Goal: Find specific page/section: Find specific page/section

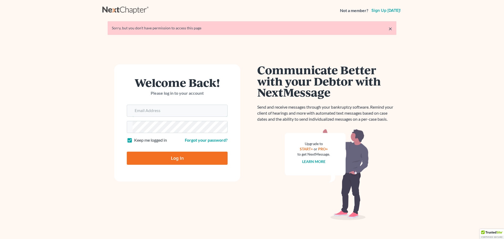
type input "[EMAIL_ADDRESS][DOMAIN_NAME]"
click at [164, 160] on input "Log In" at bounding box center [177, 158] width 101 height 13
type input "Thinking..."
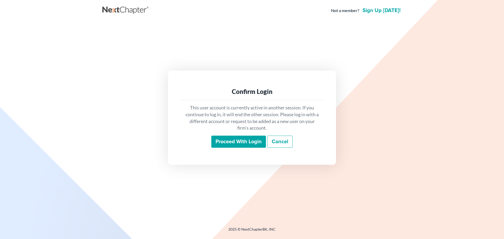
click at [237, 142] on input "Proceed with login" at bounding box center [238, 142] width 55 height 12
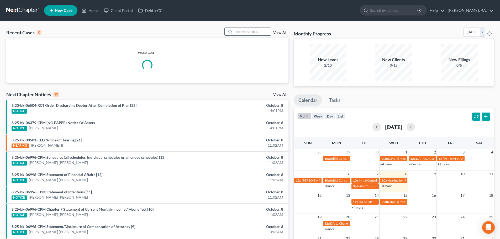
click at [237, 29] on input "search" at bounding box center [252, 32] width 37 height 8
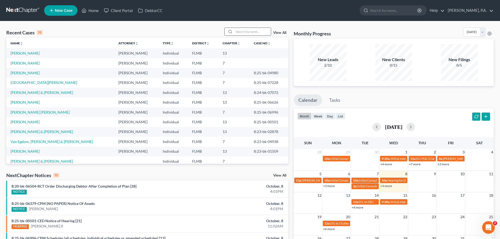
paste input "2505909"
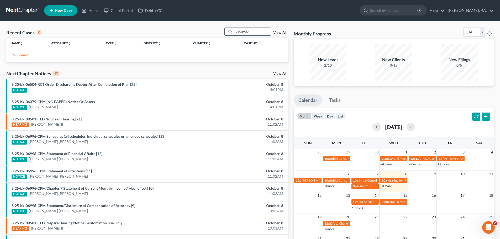
click at [258, 32] on input "2505909" at bounding box center [252, 32] width 37 height 8
click at [236, 35] on input "[PERSON_NAME]" at bounding box center [252, 32] width 37 height 8
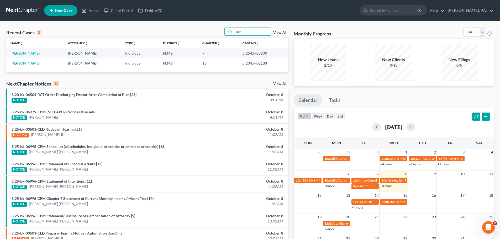
type input "gain"
click at [29, 52] on link "[PERSON_NAME]" at bounding box center [25, 53] width 29 height 4
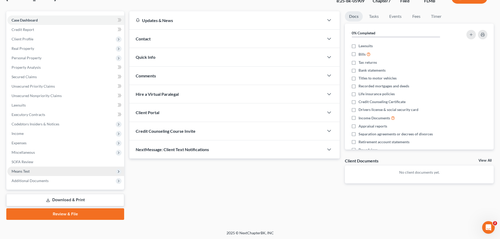
scroll to position [40, 0]
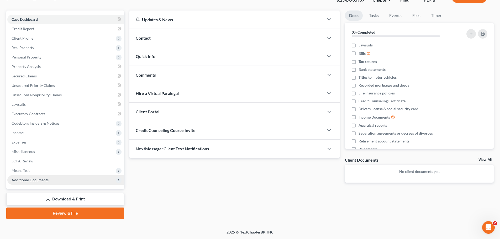
click at [27, 183] on span "Additional Documents" at bounding box center [65, 179] width 117 height 9
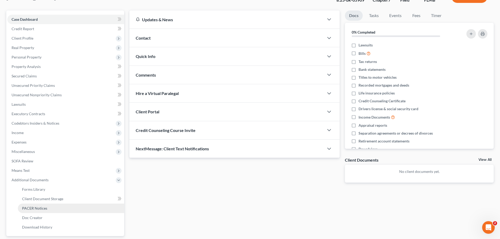
click at [42, 206] on span "PACER Notices" at bounding box center [34, 208] width 25 height 4
